Goal: Navigation & Orientation: Find specific page/section

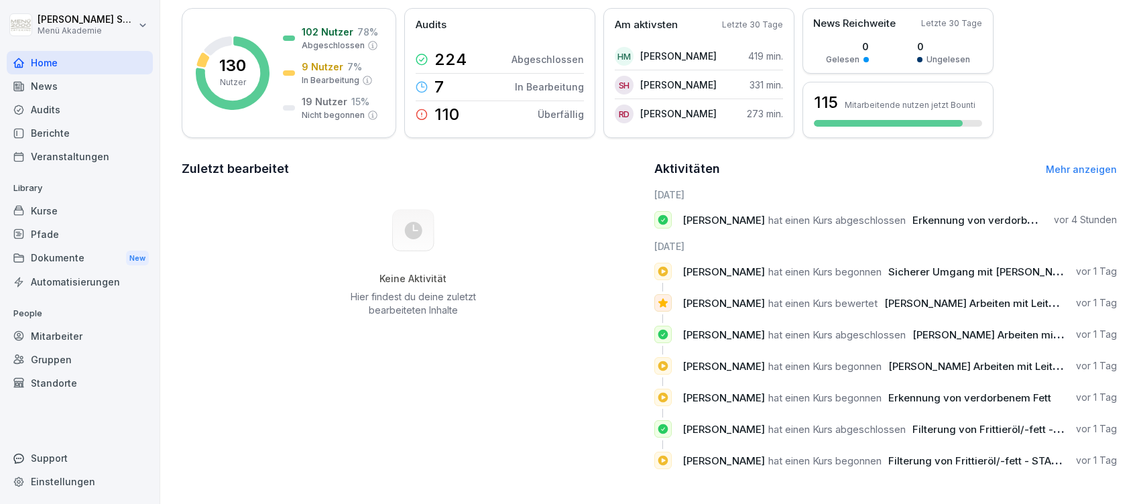
scroll to position [123, 0]
click at [1068, 164] on link "Mehr anzeigen" at bounding box center [1080, 169] width 71 height 11
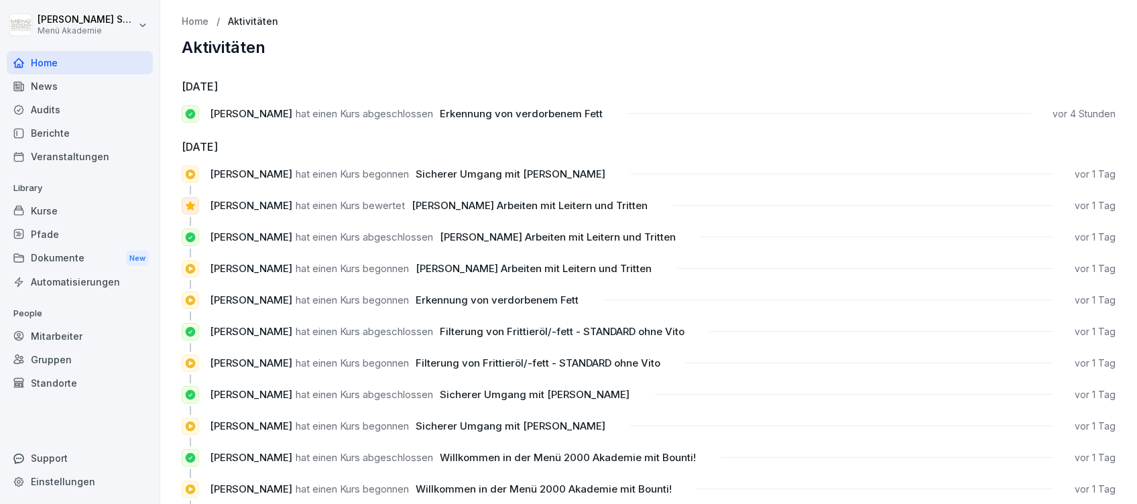
click at [46, 55] on div "Home" at bounding box center [80, 62] width 146 height 23
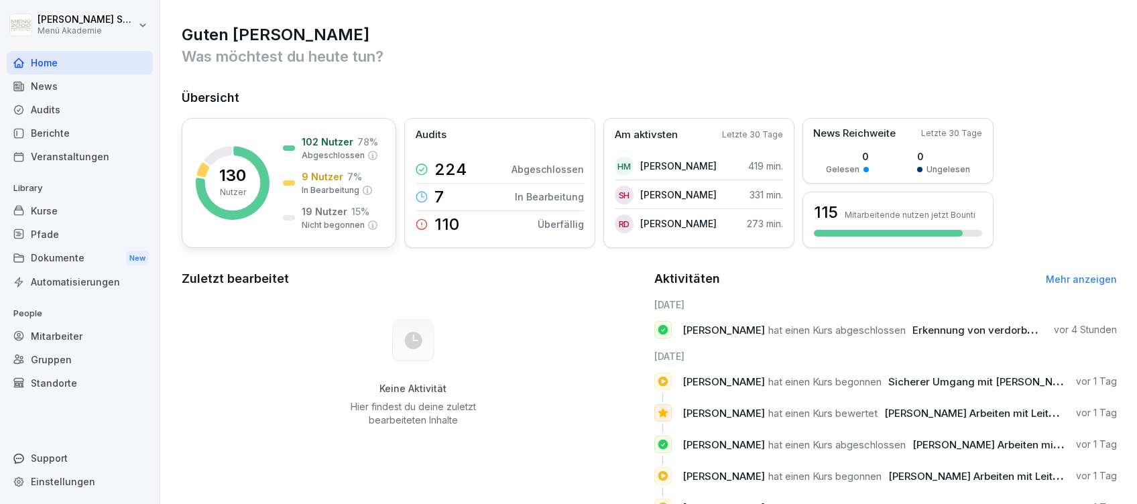
click at [354, 173] on p "7 %" at bounding box center [354, 177] width 15 height 14
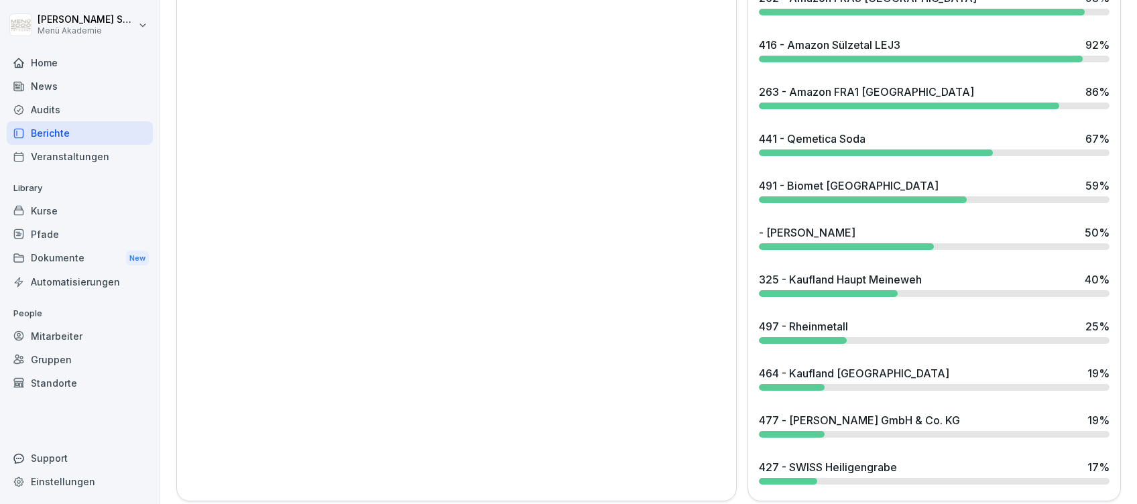
scroll to position [1181, 0]
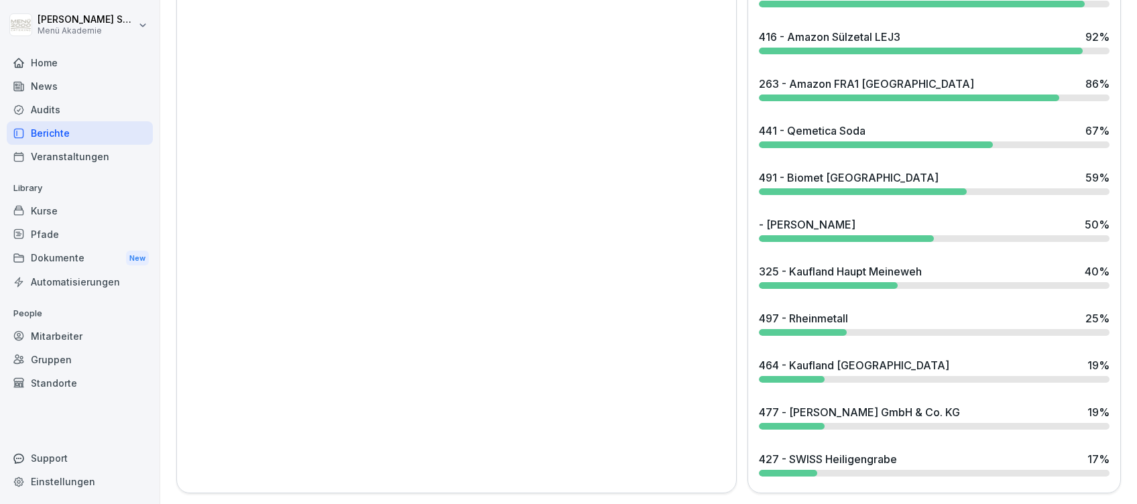
click at [836, 404] on div "477 - [PERSON_NAME] GmbH & Co. KG" at bounding box center [859, 412] width 201 height 16
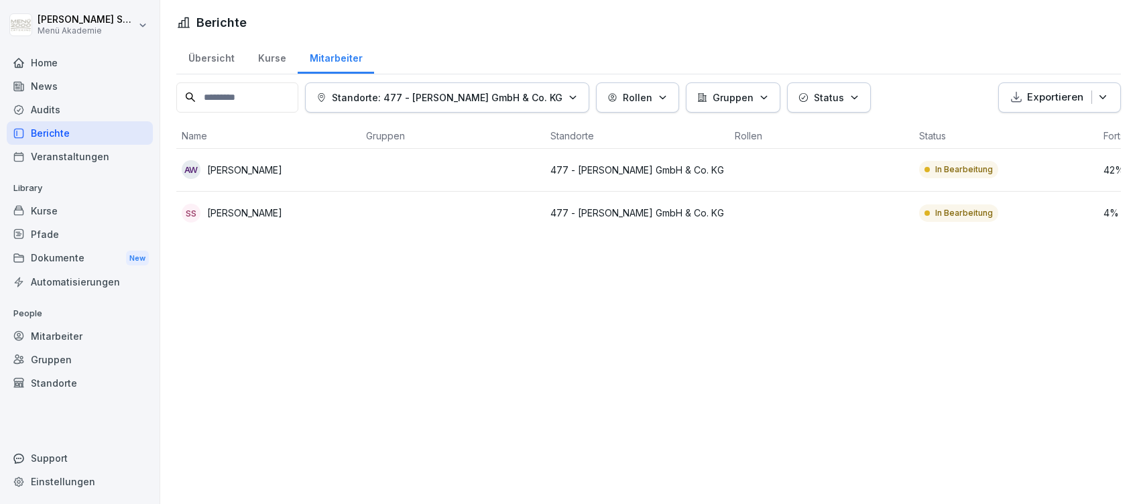
click at [49, 67] on div "Home" at bounding box center [80, 62] width 146 height 23
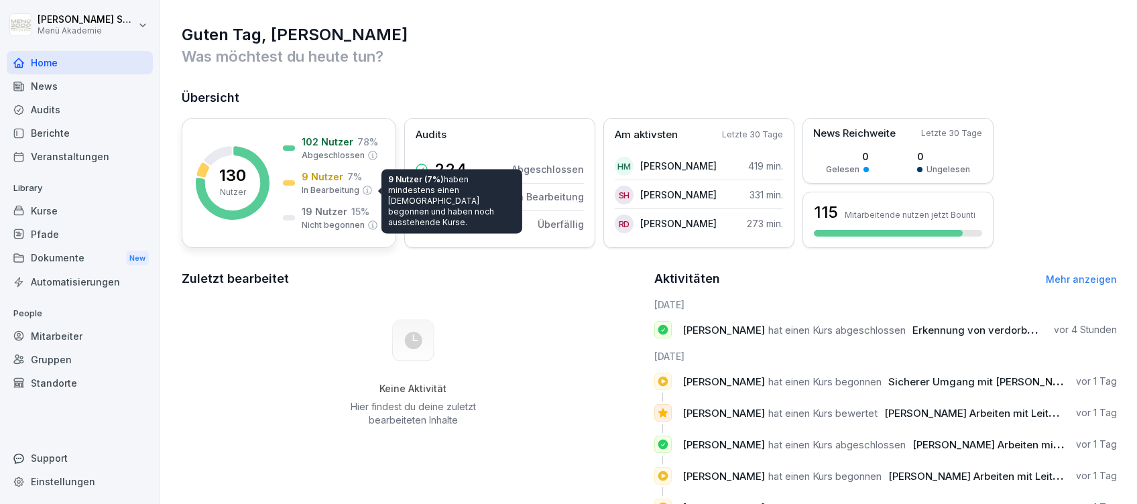
click at [352, 190] on p "In Bearbeitung" at bounding box center [331, 190] width 58 height 12
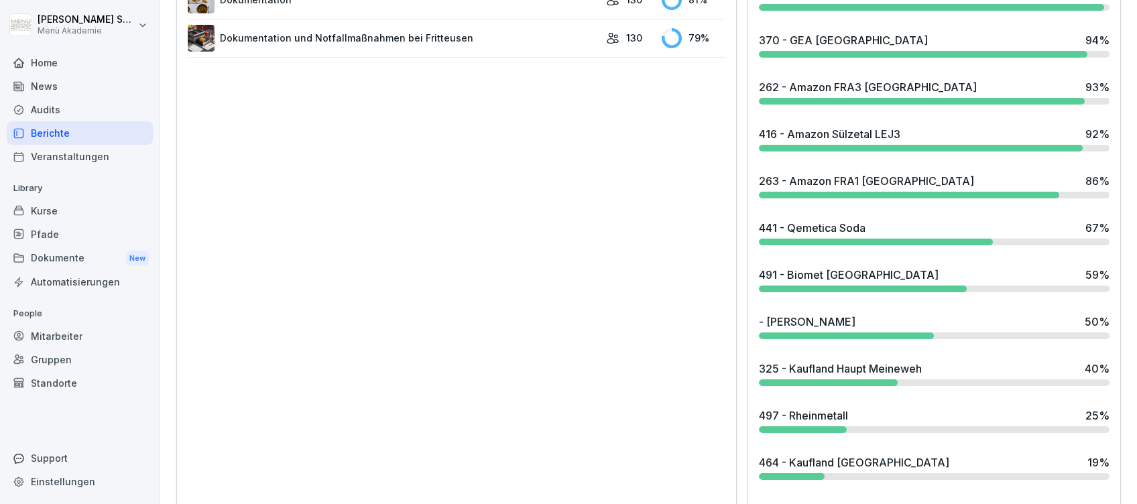
scroll to position [1181, 0]
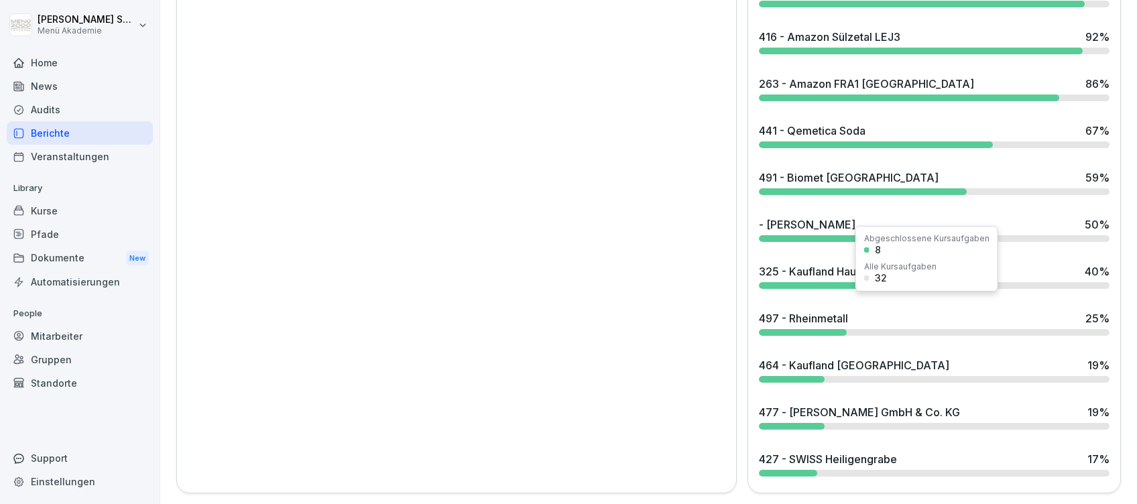
click at [833, 310] on div "497 - Rheinmetall" at bounding box center [803, 318] width 89 height 16
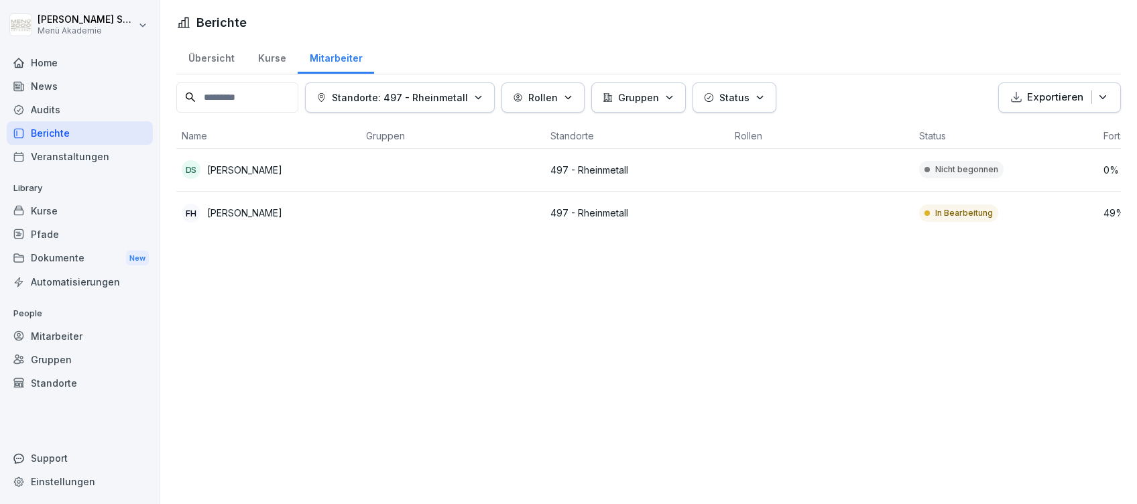
click at [38, 59] on div "Home" at bounding box center [80, 62] width 146 height 23
